Goal: Task Accomplishment & Management: Complete application form

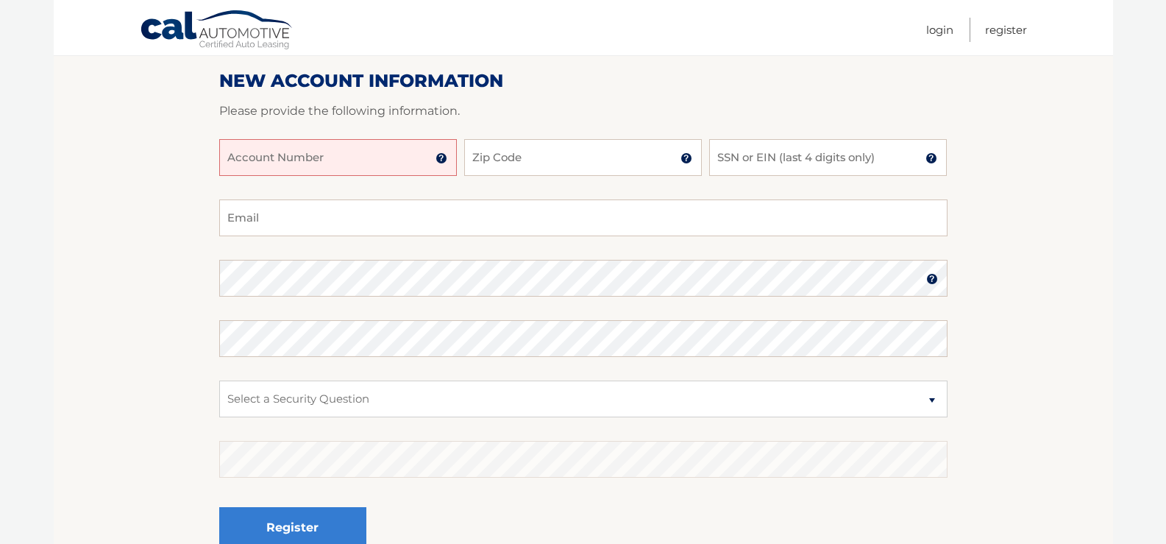
scroll to position [176, 0]
click at [345, 163] on input "Account Number" at bounding box center [338, 158] width 238 height 37
click at [478, 160] on input "Zip Code" at bounding box center [583, 158] width 238 height 37
type input "11579"
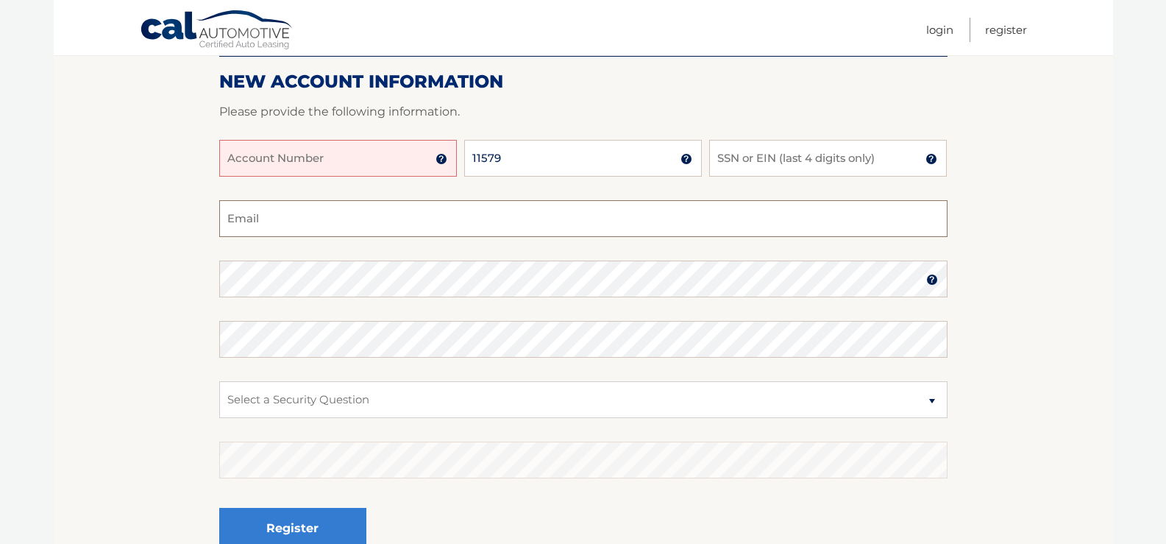
type input "[EMAIL_ADDRESS][DOMAIN_NAME]"
click at [440, 161] on img at bounding box center [442, 159] width 12 height 12
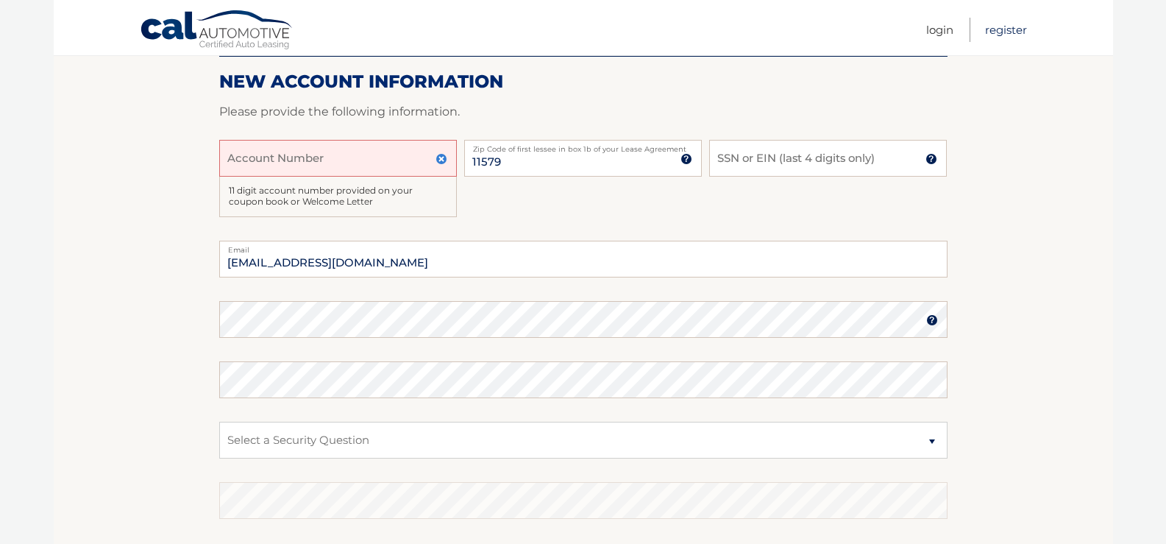
click at [1002, 35] on link "Register" at bounding box center [1006, 30] width 42 height 24
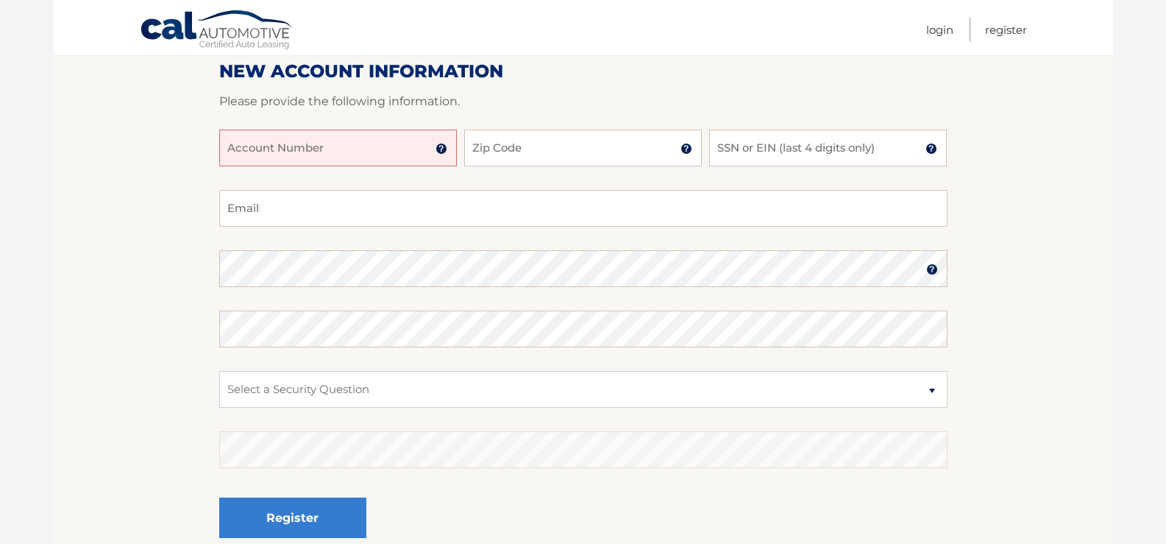
scroll to position [176, 0]
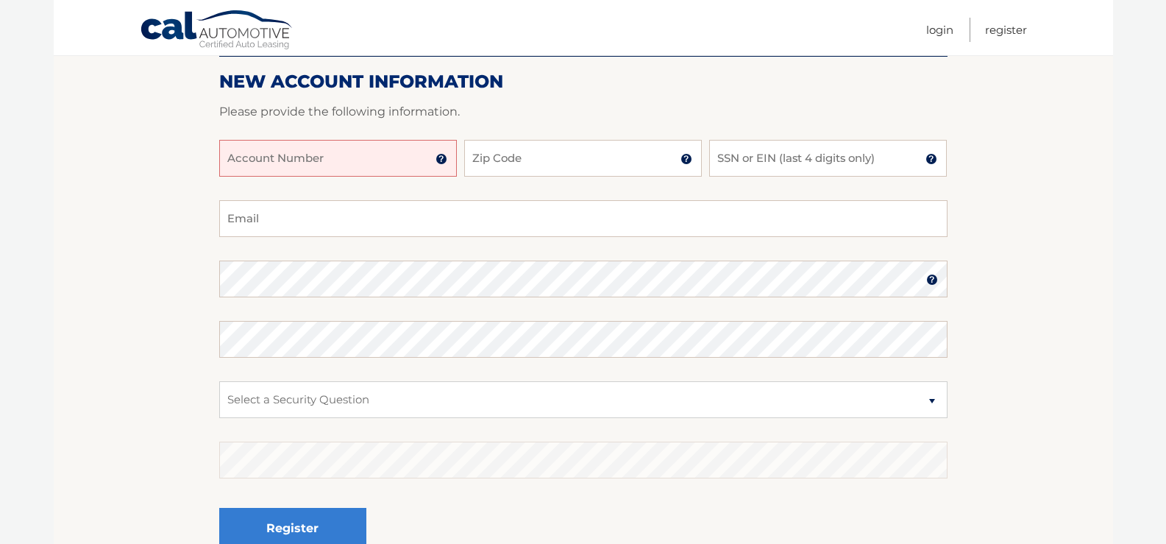
click at [419, 166] on input "Account Number" at bounding box center [338, 158] width 238 height 37
click at [446, 160] on img at bounding box center [442, 159] width 12 height 12
